Goal: Information Seeking & Learning: Learn about a topic

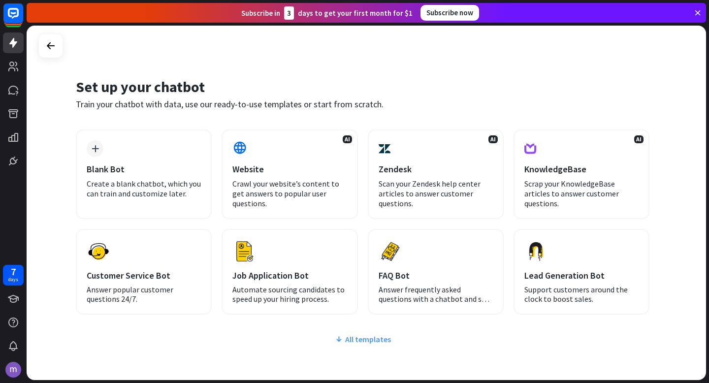
click at [355, 336] on div "All templates" at bounding box center [363, 339] width 574 height 10
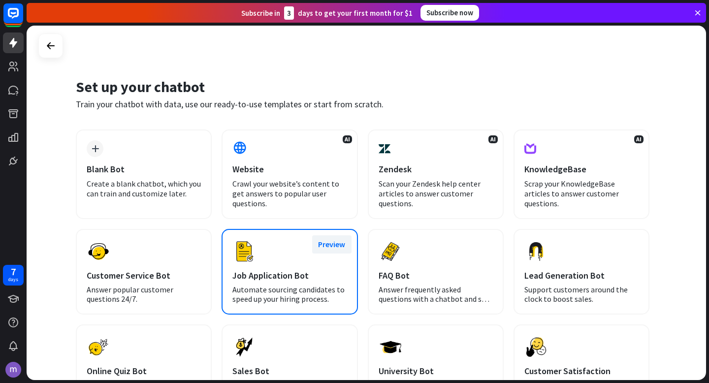
click at [335, 246] on button "Preview" at bounding box center [331, 244] width 39 height 18
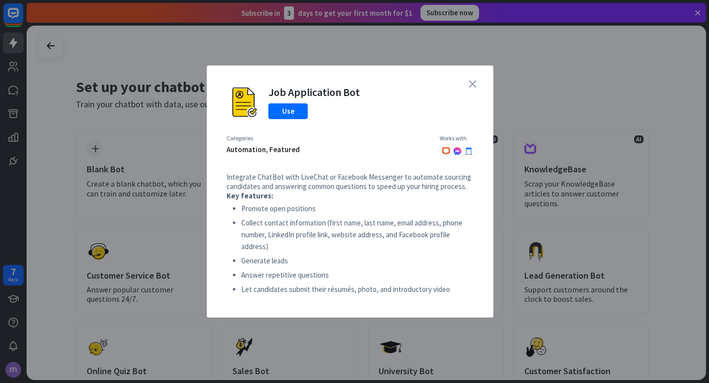
click at [471, 84] on icon "close" at bounding box center [472, 83] width 7 height 7
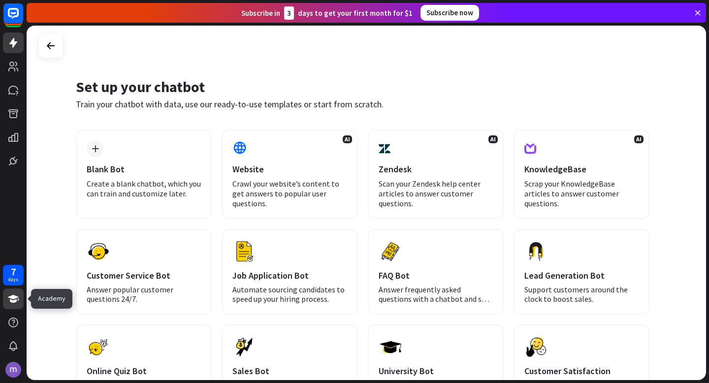
click at [16, 303] on icon at bounding box center [13, 299] width 12 height 12
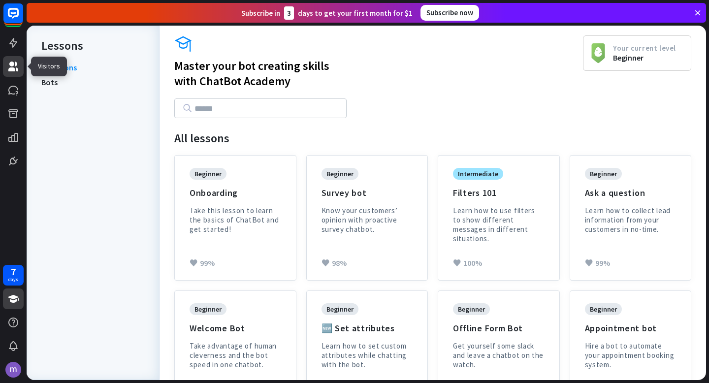
click at [17, 67] on icon at bounding box center [13, 67] width 12 height 12
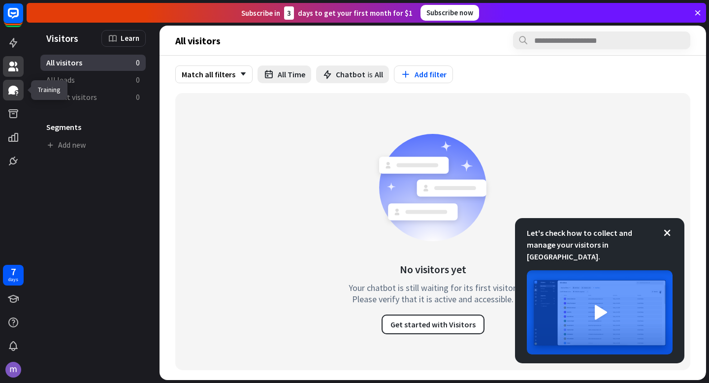
click at [11, 89] on icon at bounding box center [13, 90] width 10 height 9
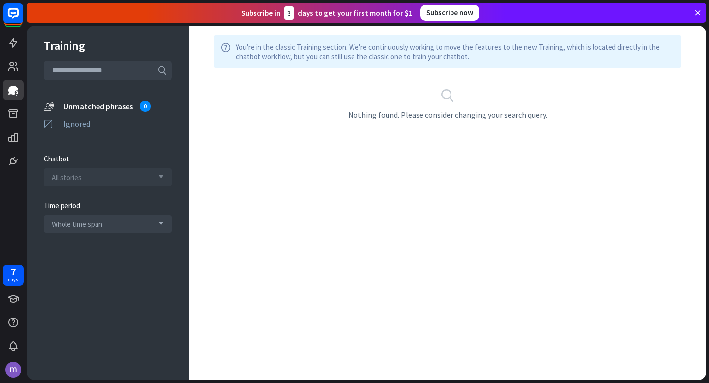
click at [119, 177] on div "All stories arrow_down" at bounding box center [108, 177] width 128 height 18
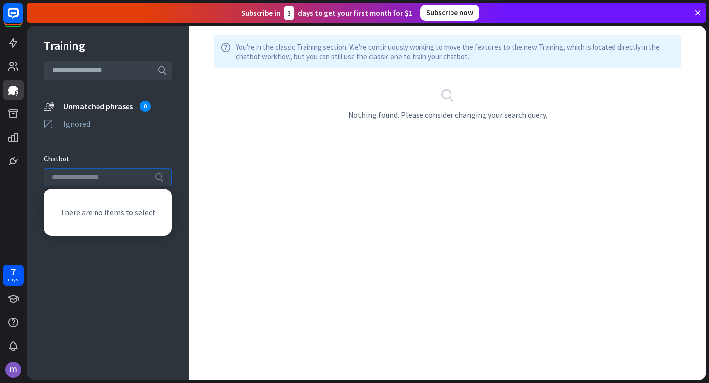
click at [119, 177] on input "search" at bounding box center [100, 177] width 97 height 17
click at [12, 140] on icon at bounding box center [13, 137] width 10 height 9
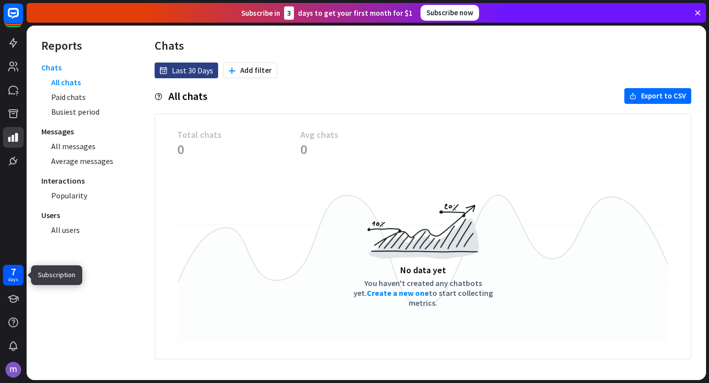
click at [13, 271] on div "7" at bounding box center [13, 271] width 5 height 9
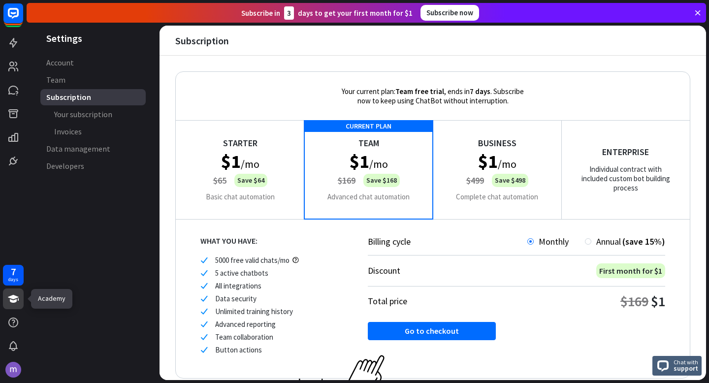
click at [14, 301] on icon at bounding box center [13, 299] width 11 height 8
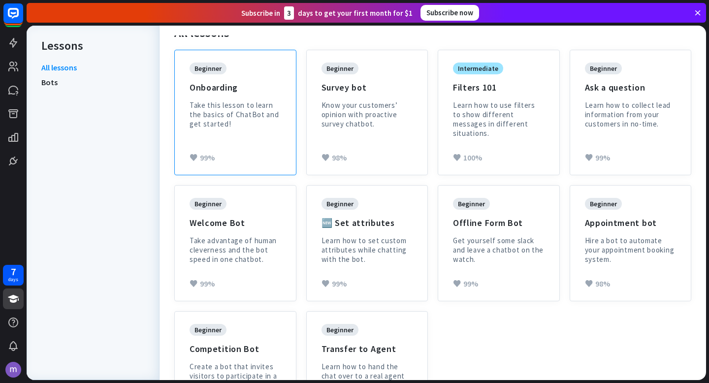
scroll to position [154, 0]
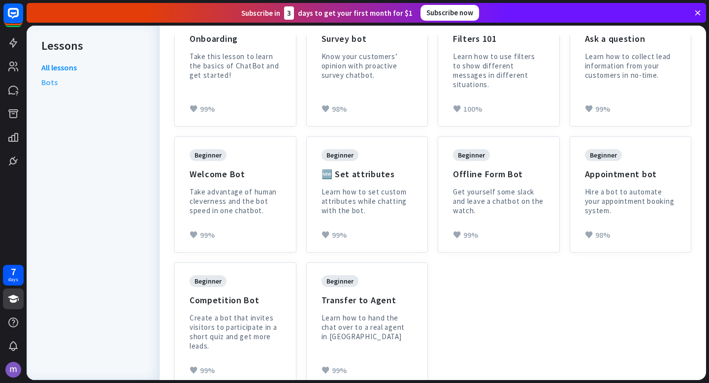
click at [54, 85] on link "Bots" at bounding box center [49, 82] width 16 height 15
click at [47, 83] on link "Bots" at bounding box center [49, 82] width 16 height 15
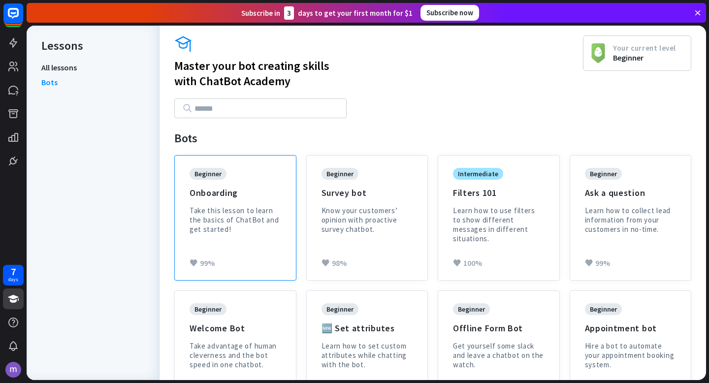
click at [245, 195] on div "beginner Onboarding Take this lesson to learn the basics of ChatBot and get sta…" at bounding box center [236, 208] width 92 height 81
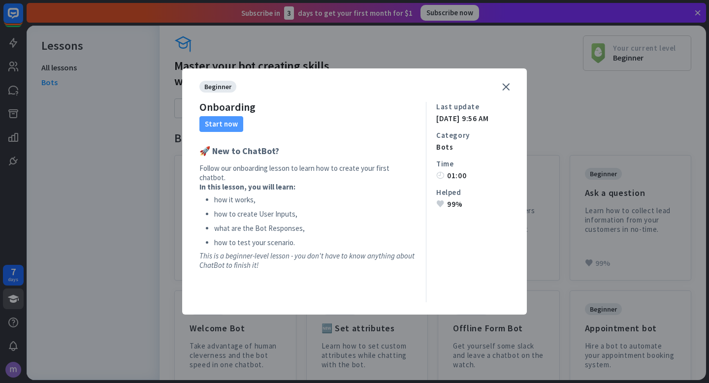
click at [228, 128] on button "Start now" at bounding box center [221, 124] width 44 height 16
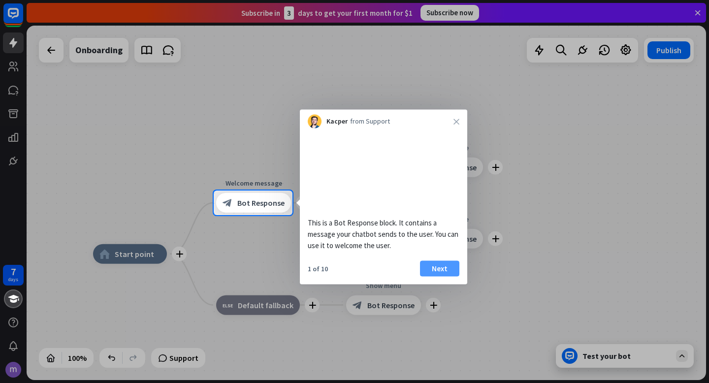
click at [435, 276] on button "Next" at bounding box center [439, 268] width 39 height 16
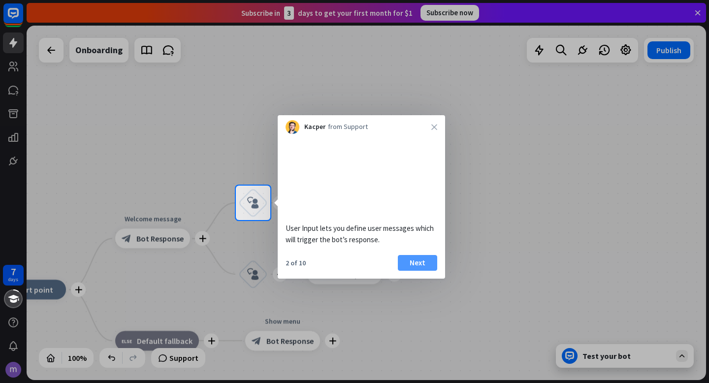
click at [425, 271] on button "Next" at bounding box center [417, 263] width 39 height 16
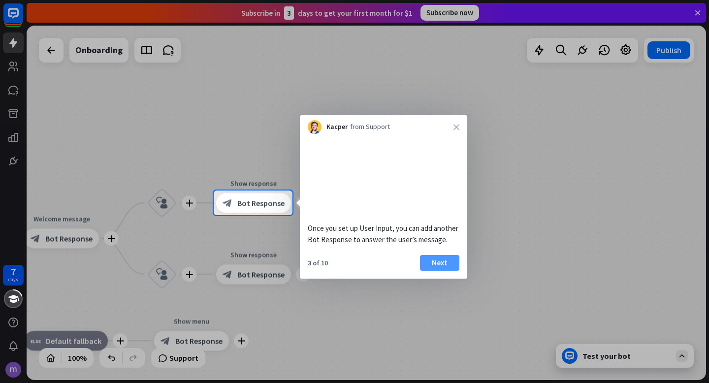
click at [440, 271] on button "Next" at bounding box center [439, 263] width 39 height 16
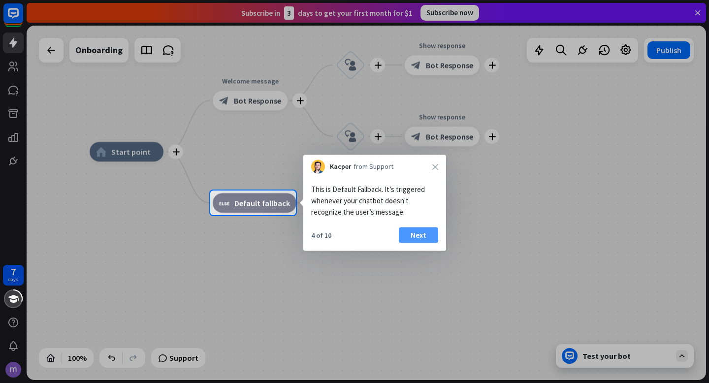
click at [418, 238] on button "Next" at bounding box center [418, 235] width 39 height 16
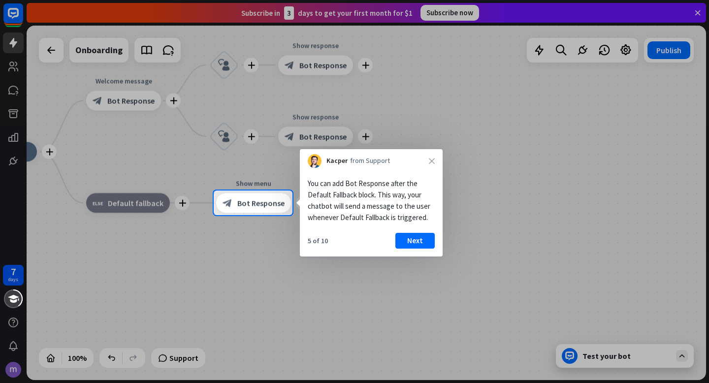
click at [418, 238] on button "Next" at bounding box center [414, 241] width 39 height 16
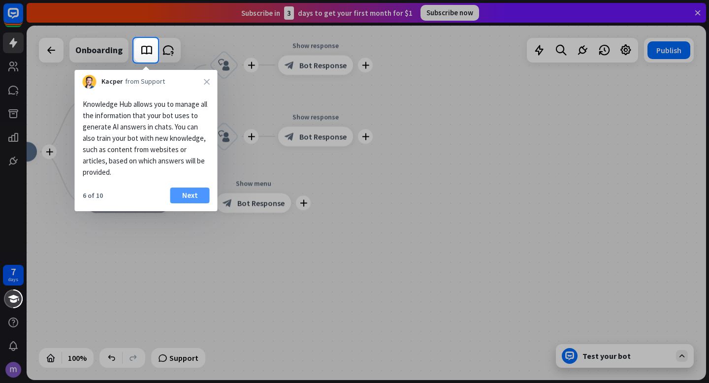
click at [188, 196] on button "Next" at bounding box center [189, 196] width 39 height 16
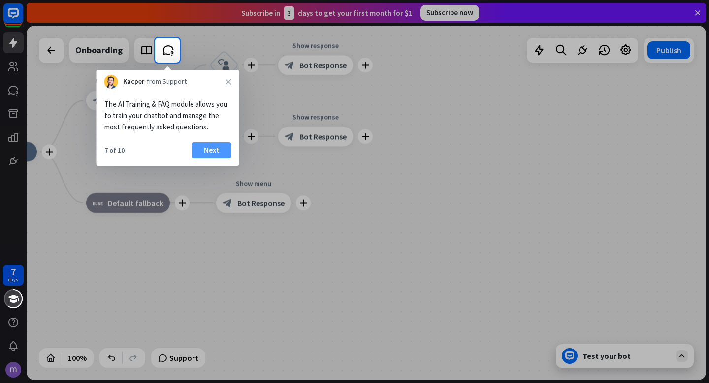
click at [203, 147] on button "Next" at bounding box center [211, 150] width 39 height 16
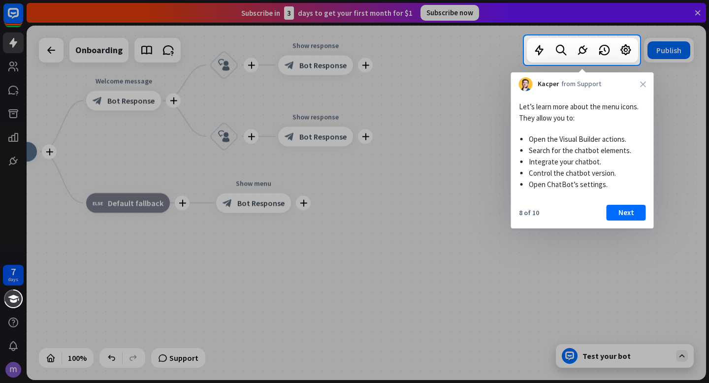
click at [627, 204] on div "Let’s learn more about the menu icons. They allow you to: Open the Visual Build…" at bounding box center [582, 159] width 143 height 137
click at [623, 215] on button "Next" at bounding box center [626, 213] width 39 height 16
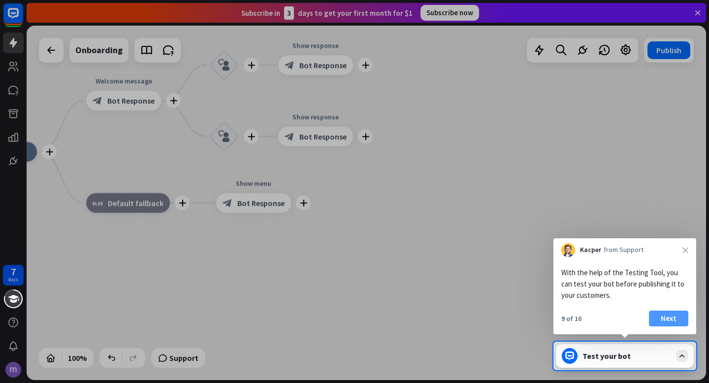
click at [662, 315] on button "Next" at bounding box center [668, 319] width 39 height 16
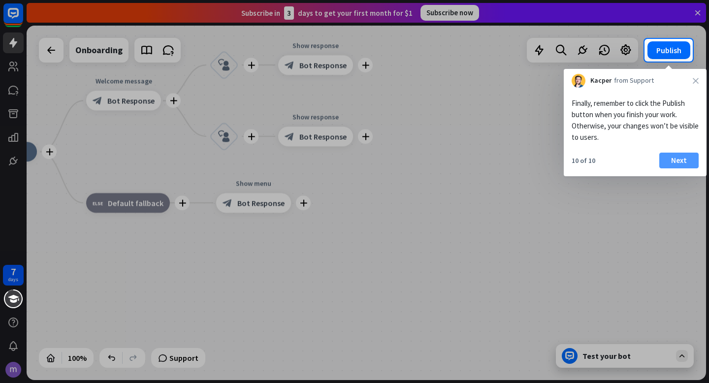
click at [671, 162] on button "Next" at bounding box center [678, 161] width 39 height 16
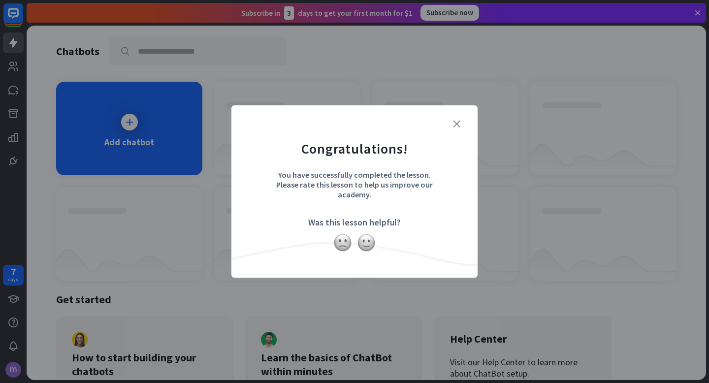
click at [455, 125] on icon "close" at bounding box center [456, 123] width 7 height 7
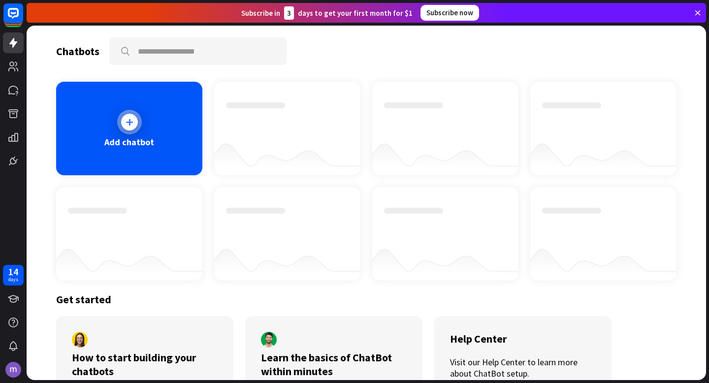
click at [126, 121] on icon at bounding box center [130, 122] width 10 height 10
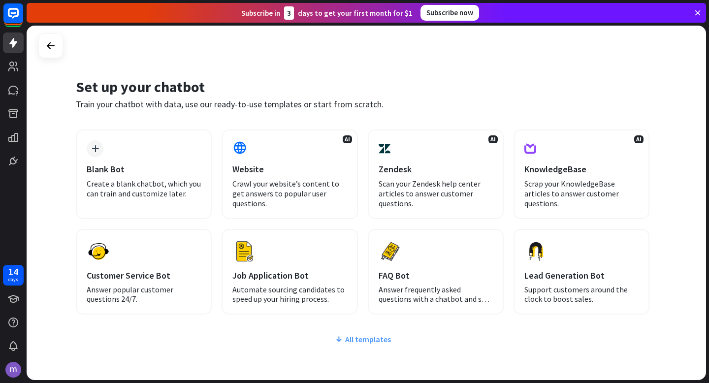
click at [360, 338] on div "All templates" at bounding box center [363, 339] width 574 height 10
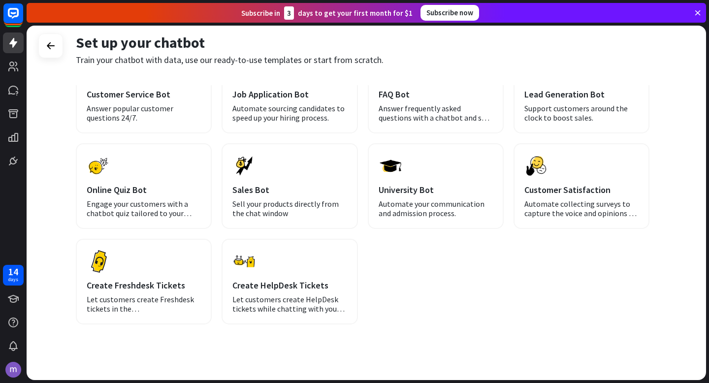
scroll to position [194, 0]
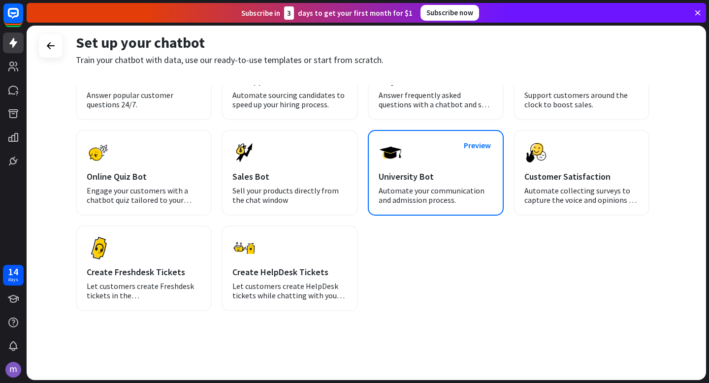
click at [421, 206] on div "Preview University Bot Automate your communication and admission process." at bounding box center [436, 173] width 136 height 86
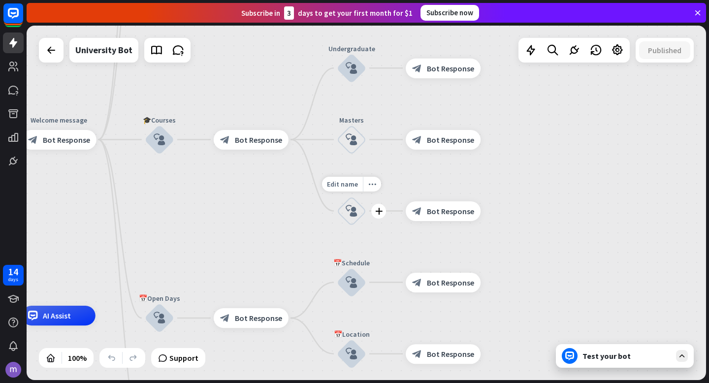
click at [353, 212] on icon "block_user_input" at bounding box center [352, 211] width 12 height 12
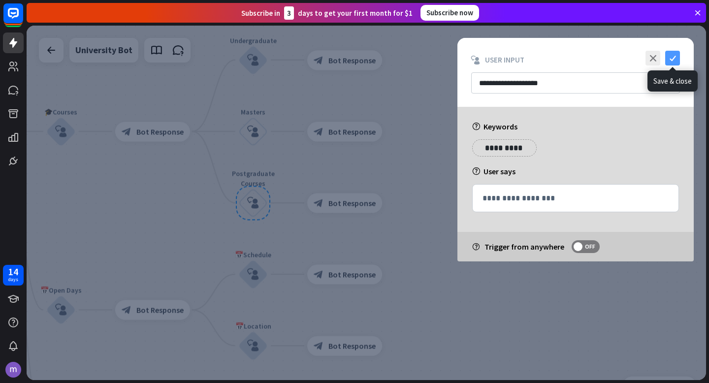
click at [674, 56] on icon "check" at bounding box center [672, 58] width 15 height 15
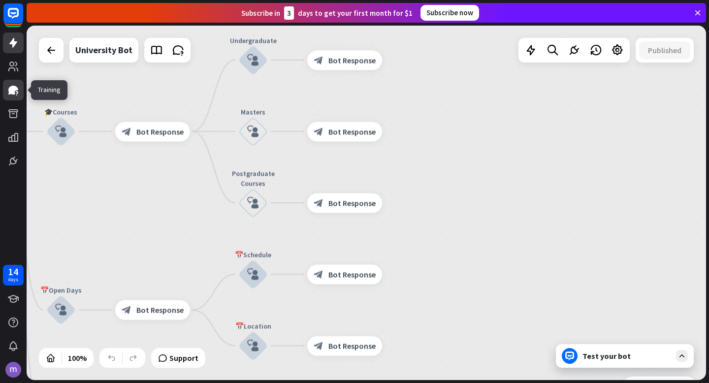
click at [13, 93] on icon at bounding box center [13, 90] width 10 height 9
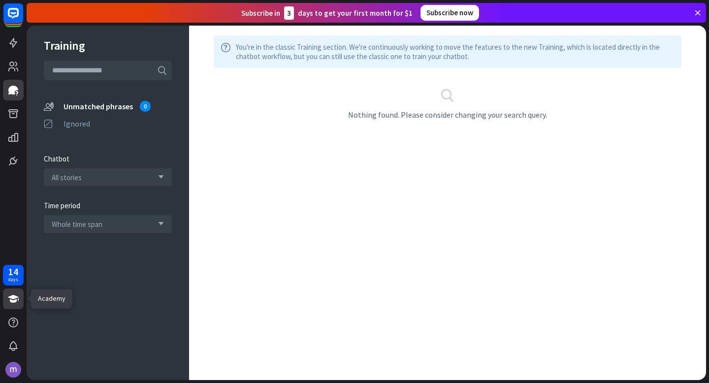
click at [17, 299] on icon at bounding box center [13, 299] width 12 height 12
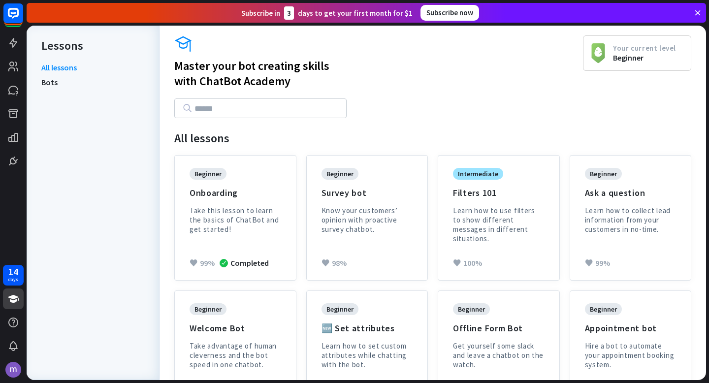
click at [696, 13] on icon at bounding box center [697, 12] width 9 height 9
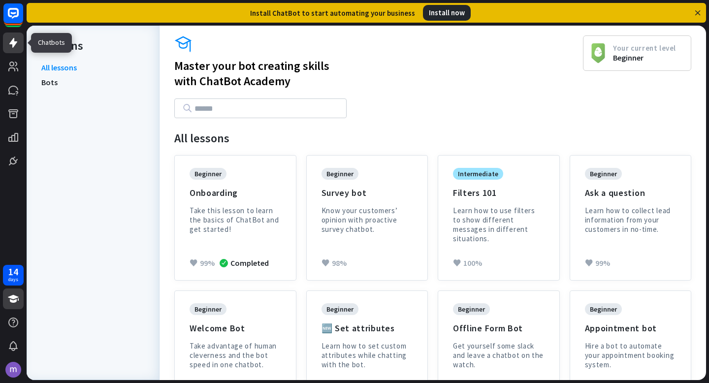
click at [13, 43] on icon at bounding box center [13, 43] width 8 height 10
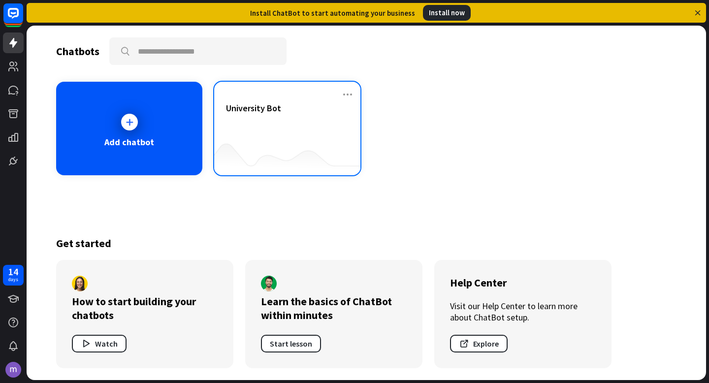
click at [279, 124] on div "University Bot" at bounding box center [287, 119] width 123 height 34
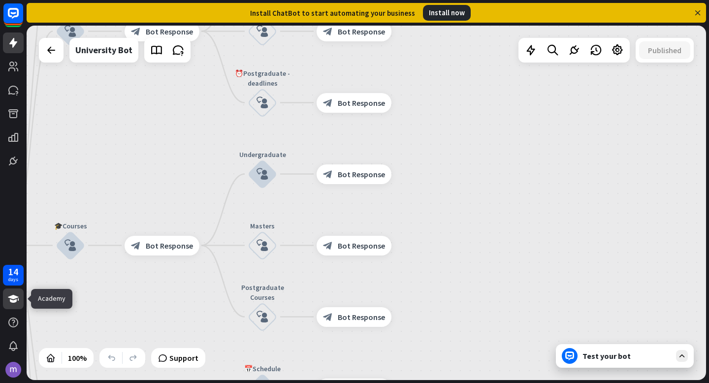
click at [17, 297] on icon at bounding box center [13, 299] width 11 height 8
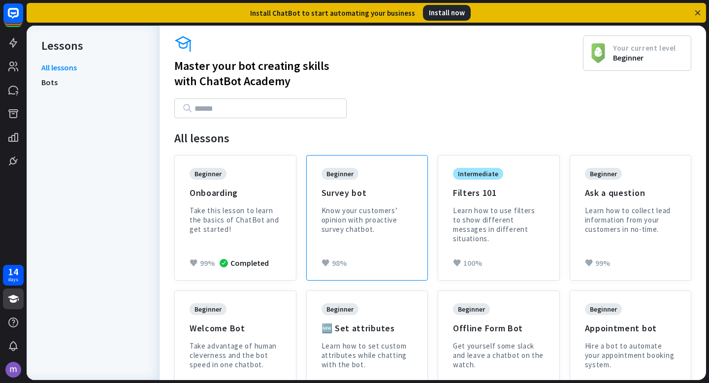
scroll to position [5, 0]
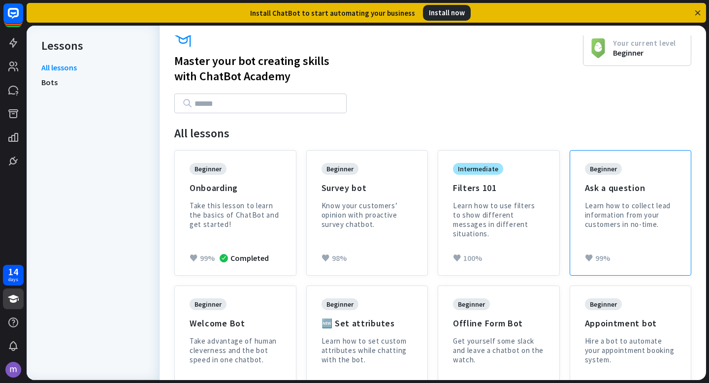
click at [600, 180] on div "beginner Ask a question Learn how to collect lead information from your custome…" at bounding box center [631, 203] width 92 height 81
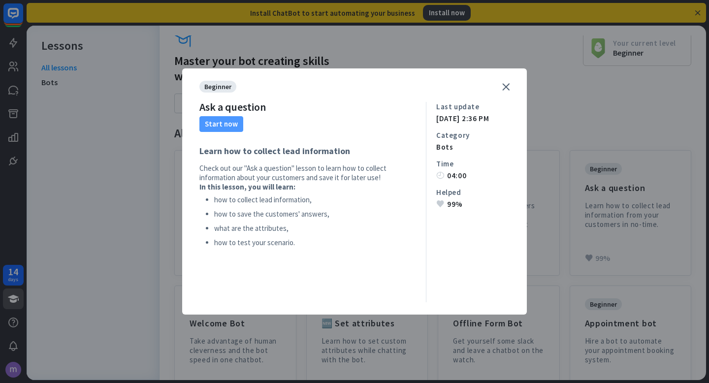
click at [216, 122] on button "Start now" at bounding box center [221, 124] width 44 height 16
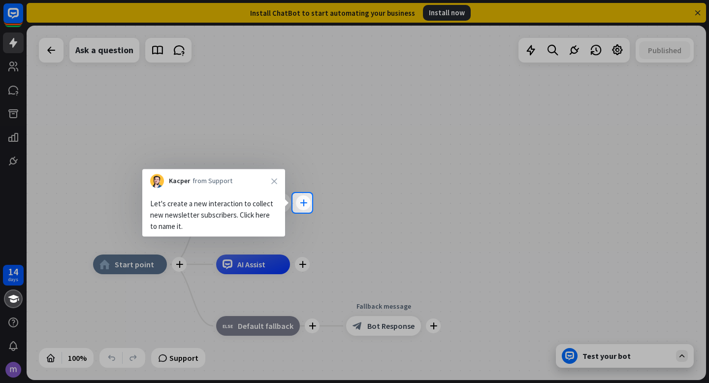
click at [302, 205] on icon "plus" at bounding box center [303, 202] width 7 height 7
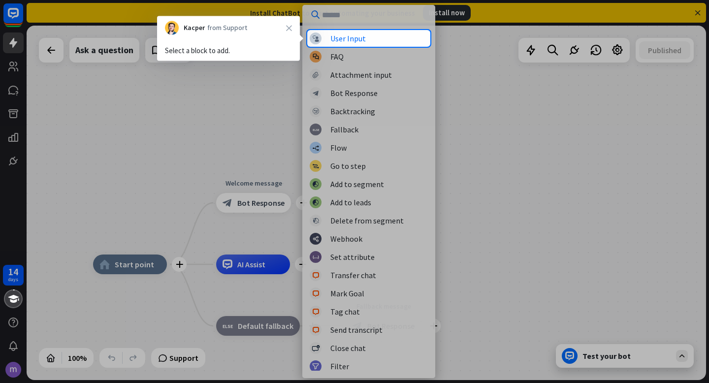
click at [364, 93] on div at bounding box center [354, 215] width 709 height 336
drag, startPoint x: 337, startPoint y: 186, endPoint x: 337, endPoint y: 91, distance: 95.5
click at [337, 90] on div at bounding box center [354, 215] width 709 height 336
click at [335, 35] on div "User Input" at bounding box center [347, 38] width 35 height 10
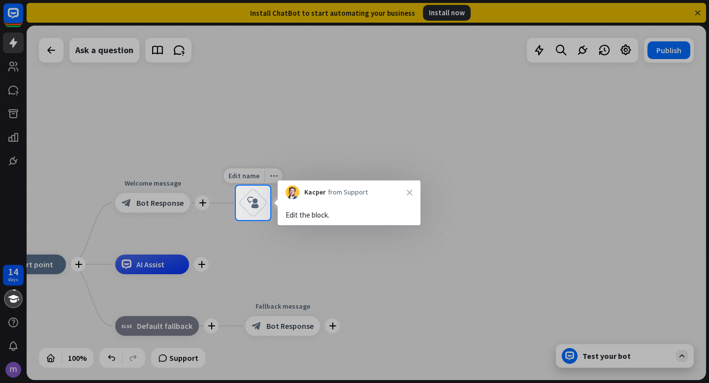
click at [253, 200] on icon "block_user_input" at bounding box center [253, 203] width 12 height 12
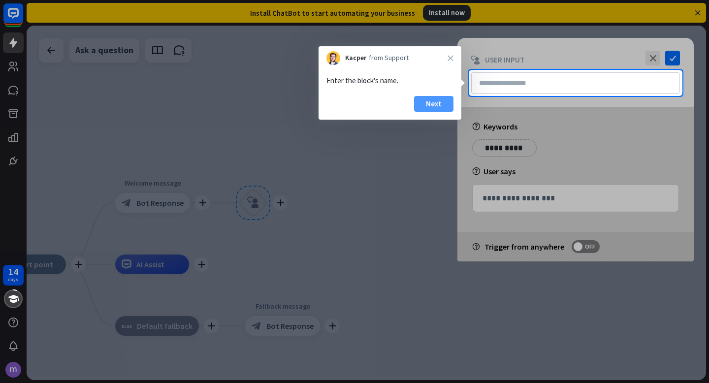
click at [438, 107] on button "Next" at bounding box center [433, 104] width 39 height 16
type input "**********"
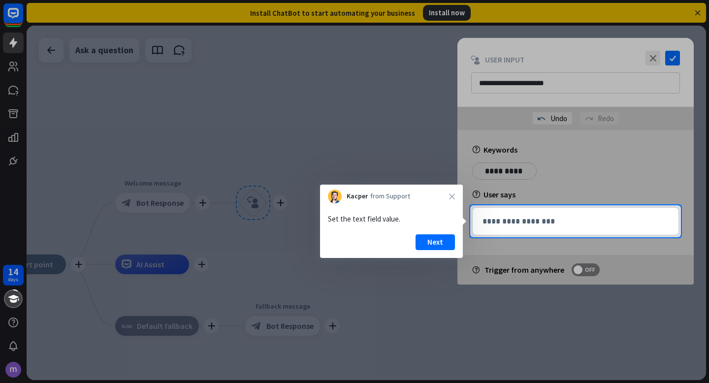
click at [13, 95] on div at bounding box center [354, 102] width 709 height 205
click at [652, 57] on div at bounding box center [354, 102] width 709 height 205
click at [7, 58] on div at bounding box center [354, 102] width 709 height 205
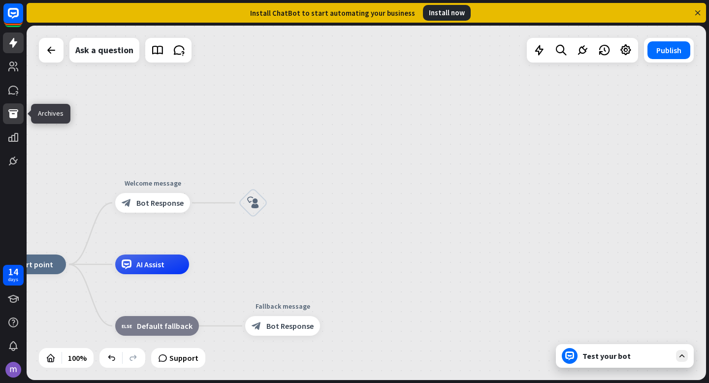
click at [9, 110] on icon at bounding box center [13, 113] width 10 height 9
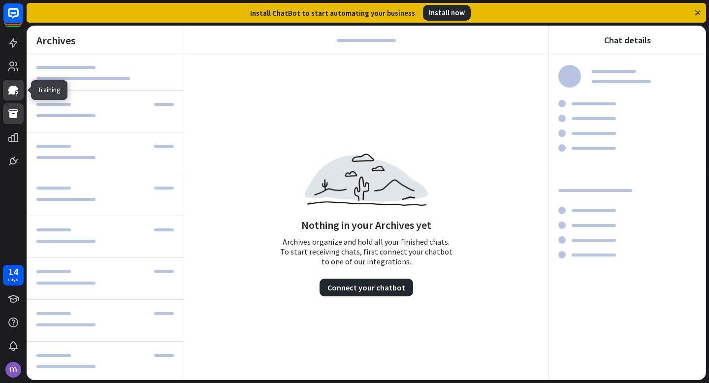
click at [11, 94] on icon at bounding box center [13, 90] width 10 height 9
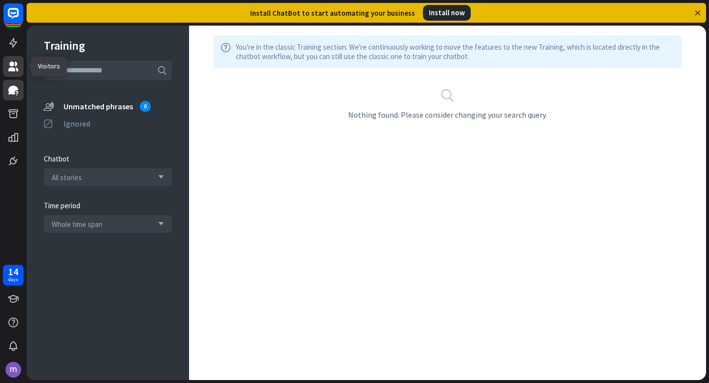
click at [18, 69] on icon at bounding box center [13, 67] width 10 height 10
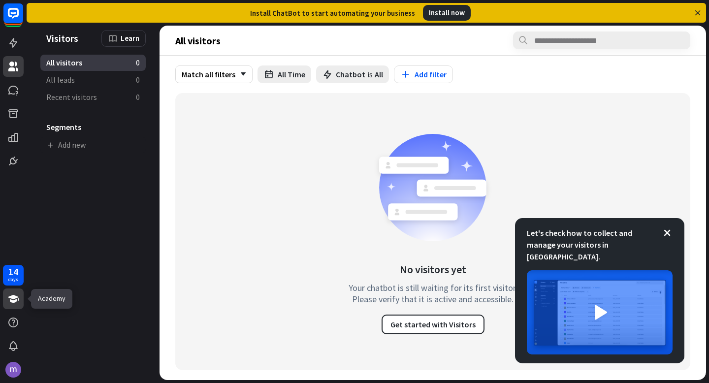
click at [8, 303] on icon at bounding box center [13, 299] width 12 height 12
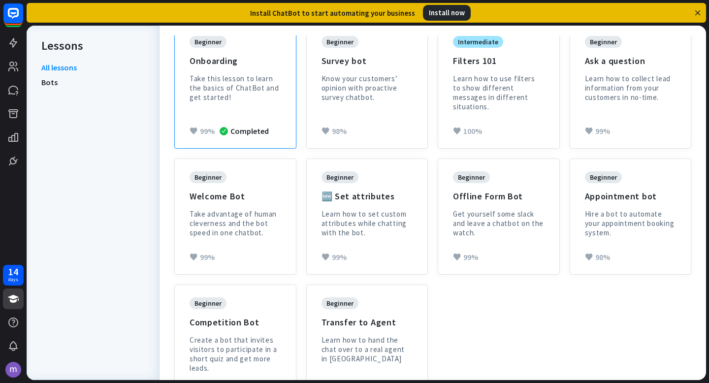
scroll to position [162, 0]
